Goal: Information Seeking & Learning: Learn about a topic

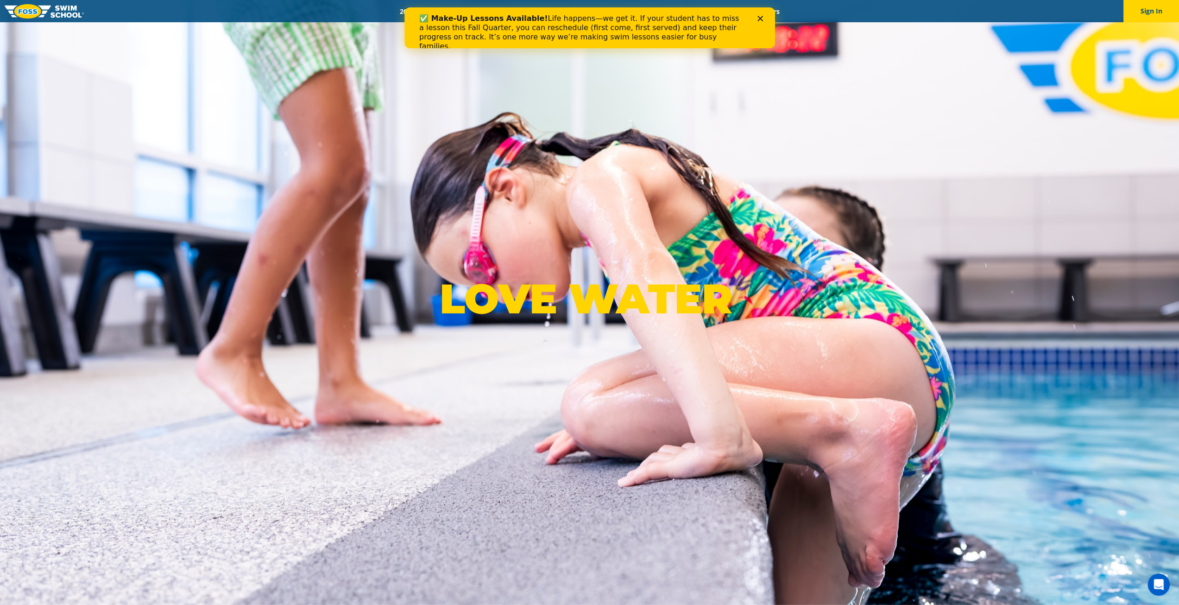
click at [759, 21] on icon "Close" at bounding box center [760, 19] width 6 height 6
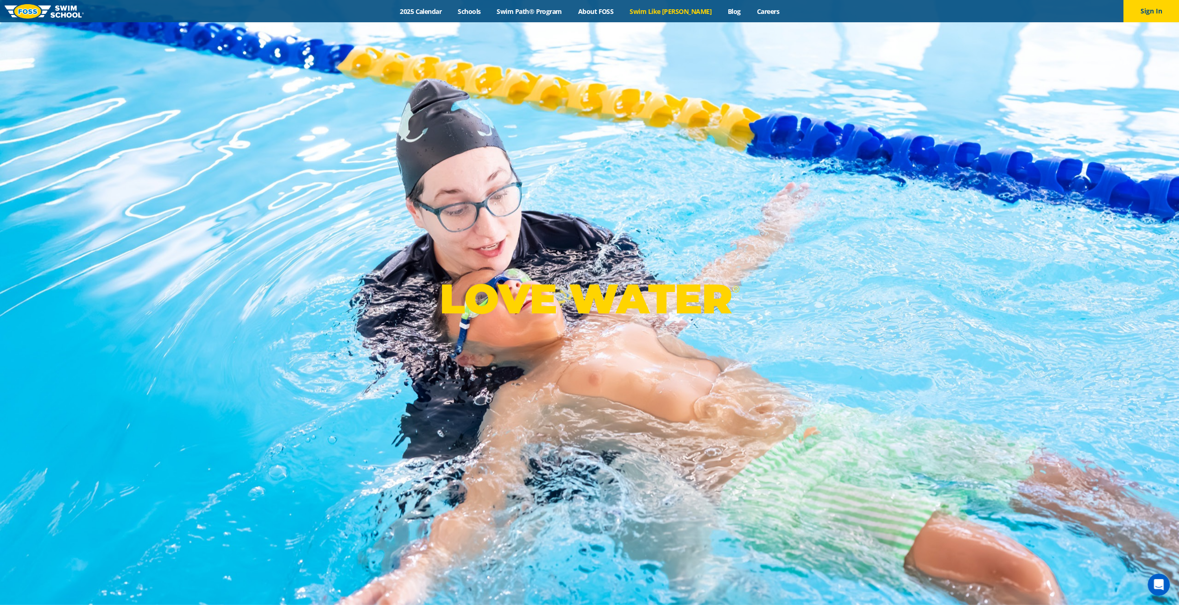
click at [681, 14] on link "Swim Like [PERSON_NAME]" at bounding box center [671, 11] width 98 height 9
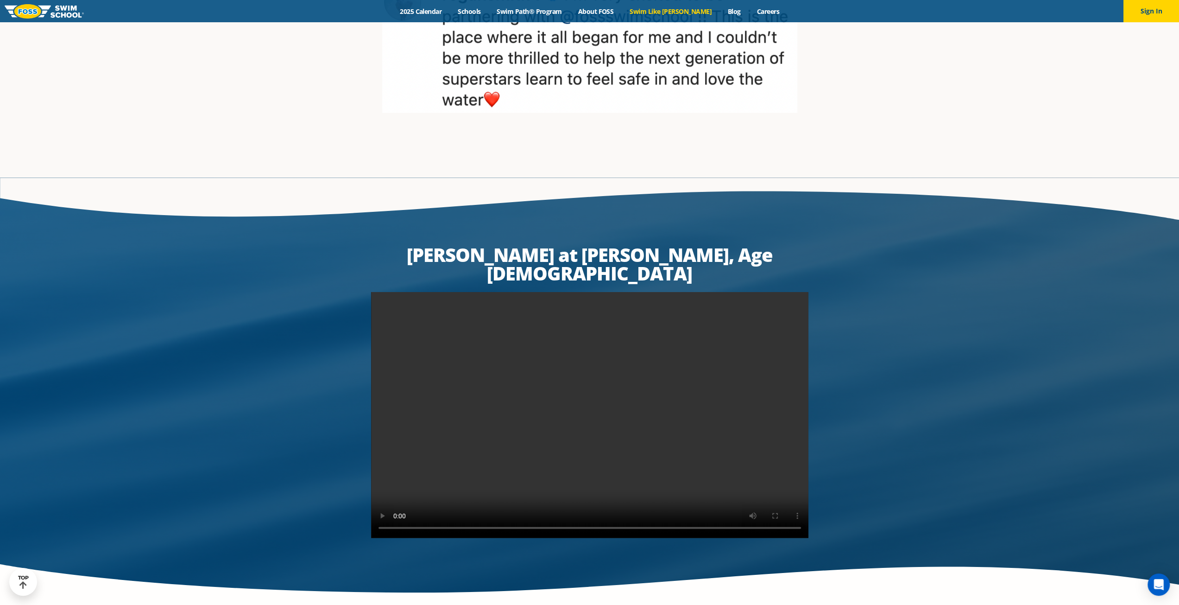
scroll to position [1548, 0]
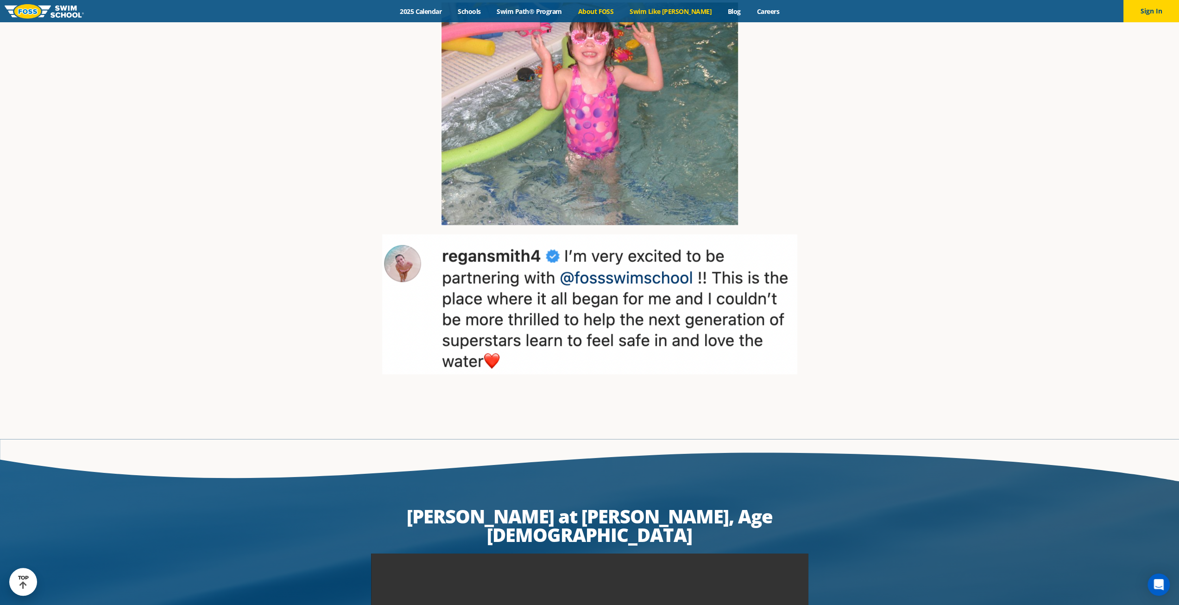
click at [611, 14] on link "About FOSS" at bounding box center [596, 11] width 52 height 9
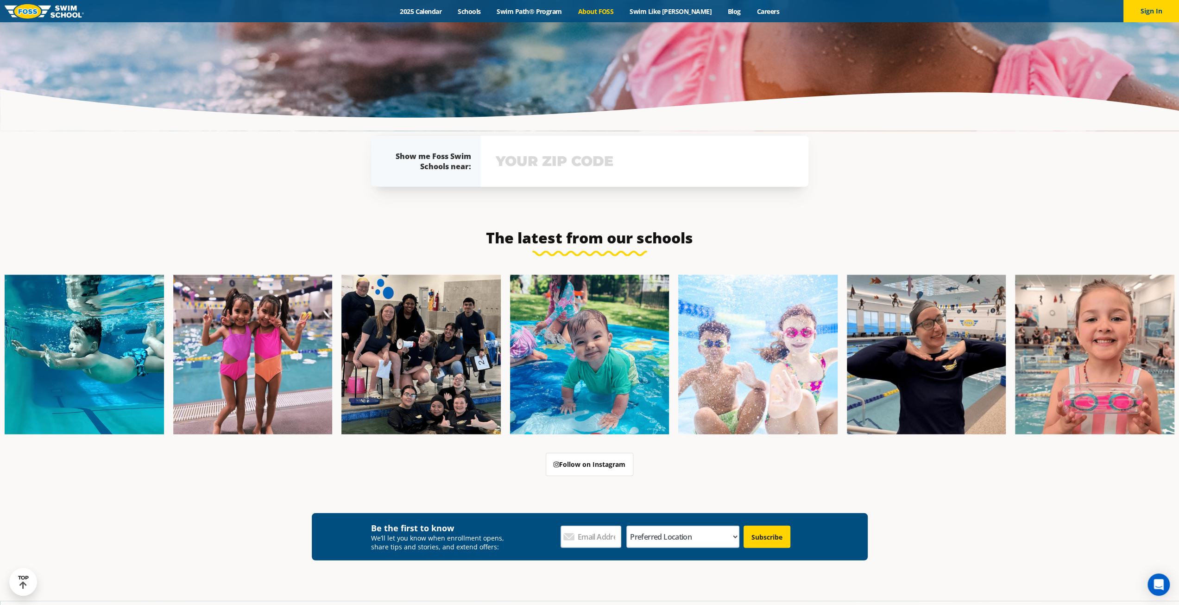
scroll to position [2239, 0]
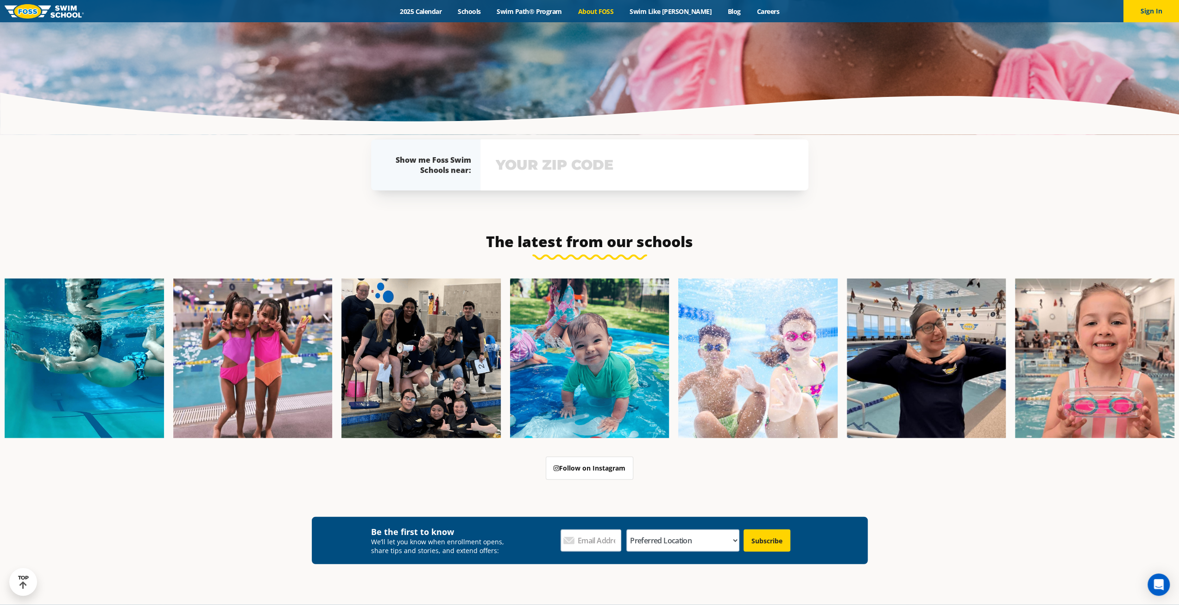
click at [19, 583] on icon at bounding box center [23, 585] width 11 height 8
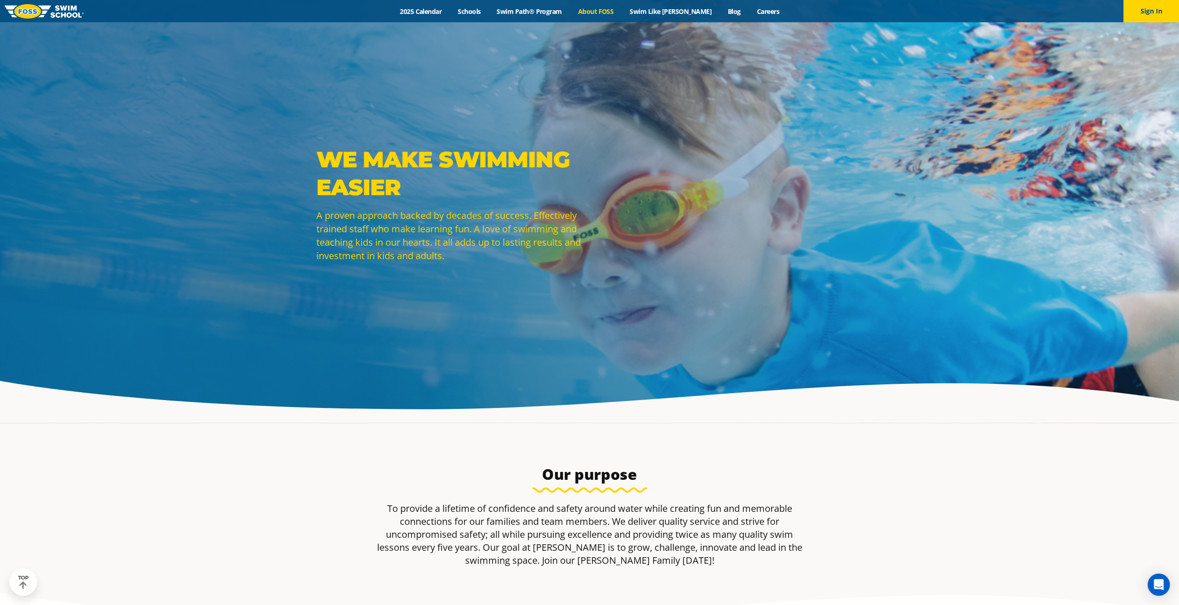
scroll to position [0, 0]
